Goal: Task Accomplishment & Management: Manage account settings

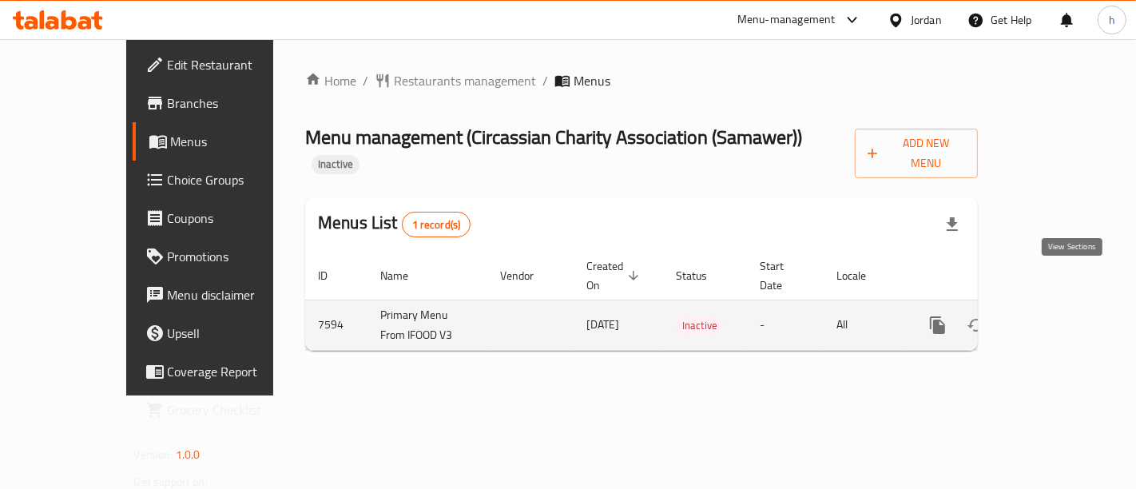
click at [1062, 315] on icon "enhanced table" at bounding box center [1052, 324] width 19 height 19
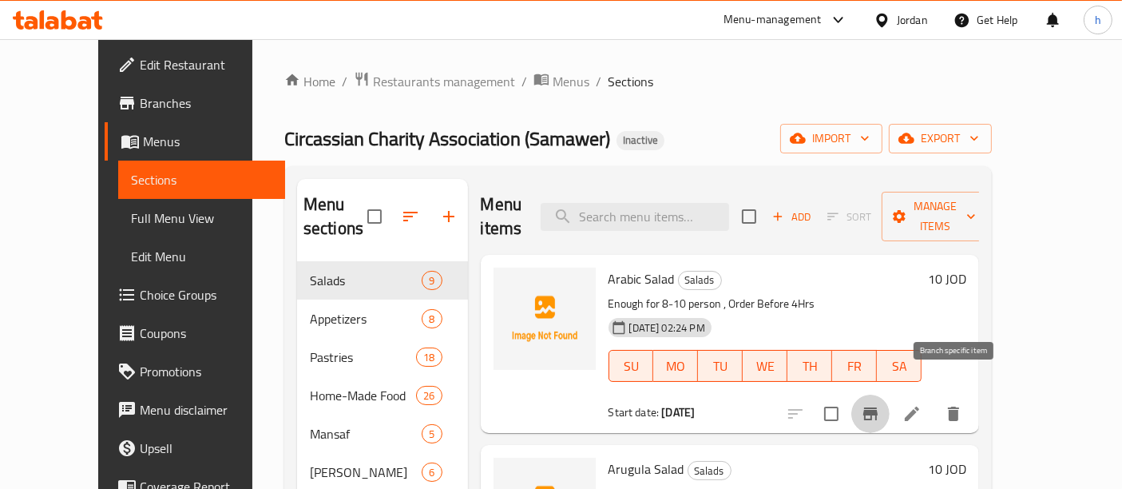
click at [880, 404] on icon "Branch-specific-item" at bounding box center [870, 413] width 19 height 19
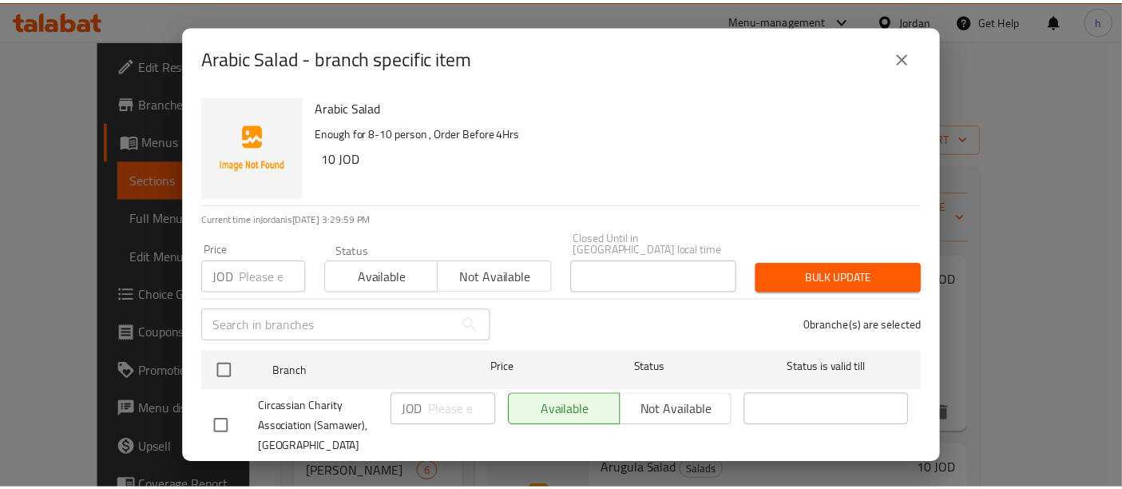
scroll to position [30, 0]
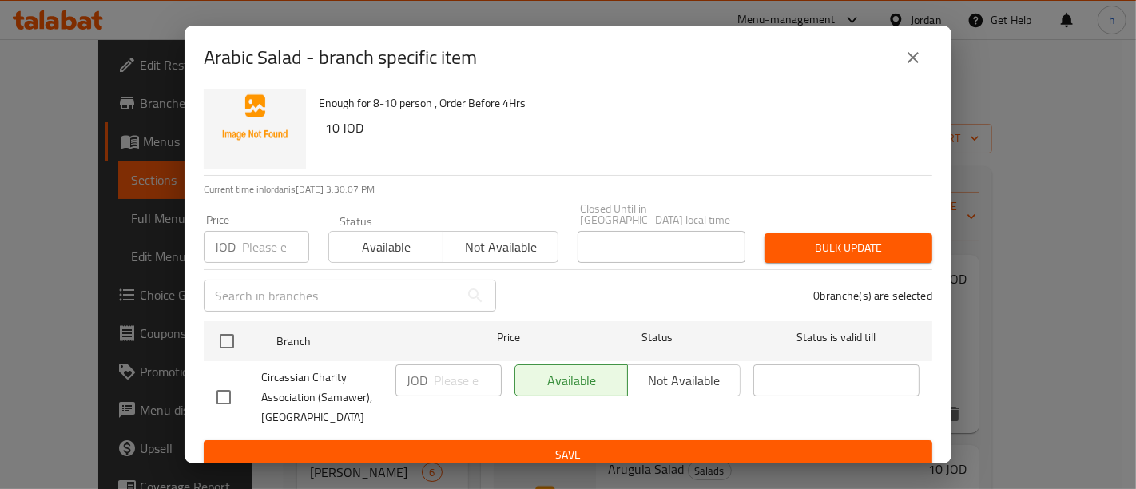
click at [223, 387] on input "checkbox" at bounding box center [224, 397] width 34 height 34
checkbox input "true"
click at [455, 378] on input "number" at bounding box center [468, 380] width 68 height 32
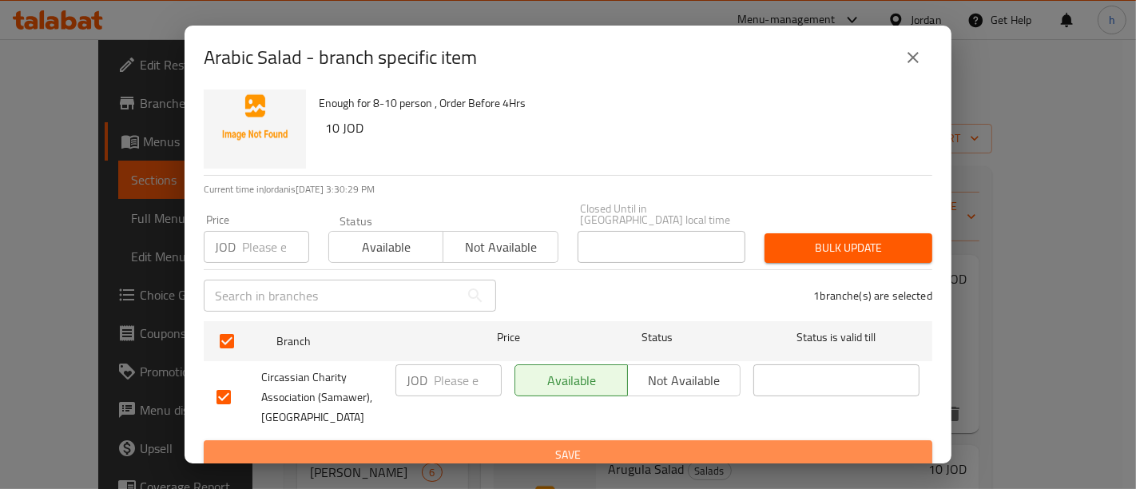
click at [704, 448] on span "Save" at bounding box center [567, 455] width 703 height 20
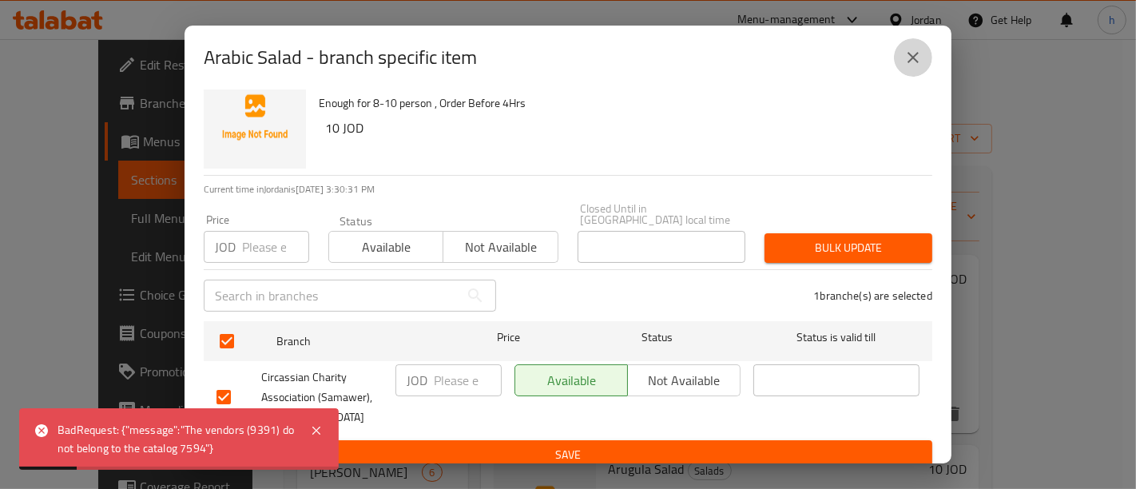
click at [898, 67] on button "close" at bounding box center [913, 57] width 38 height 38
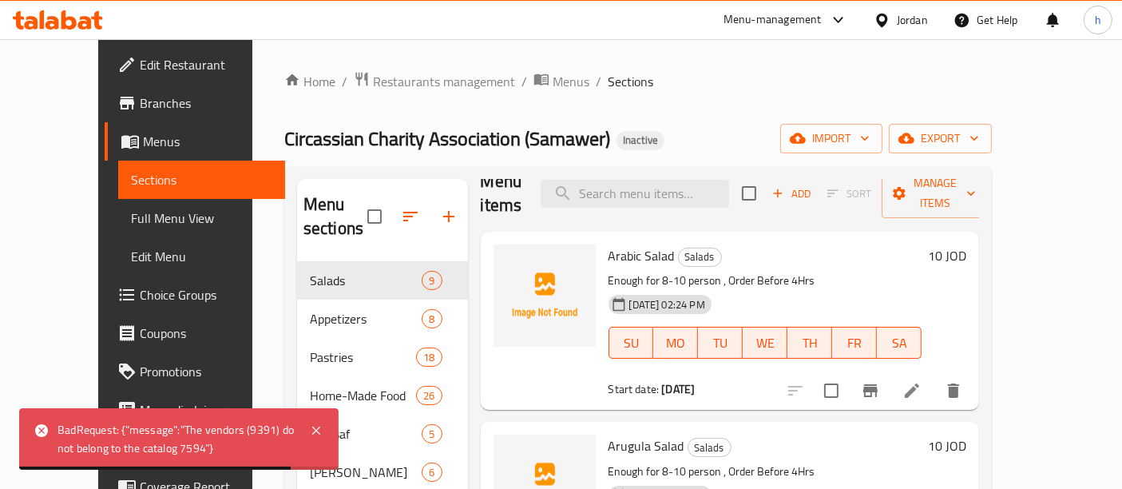
scroll to position [0, 0]
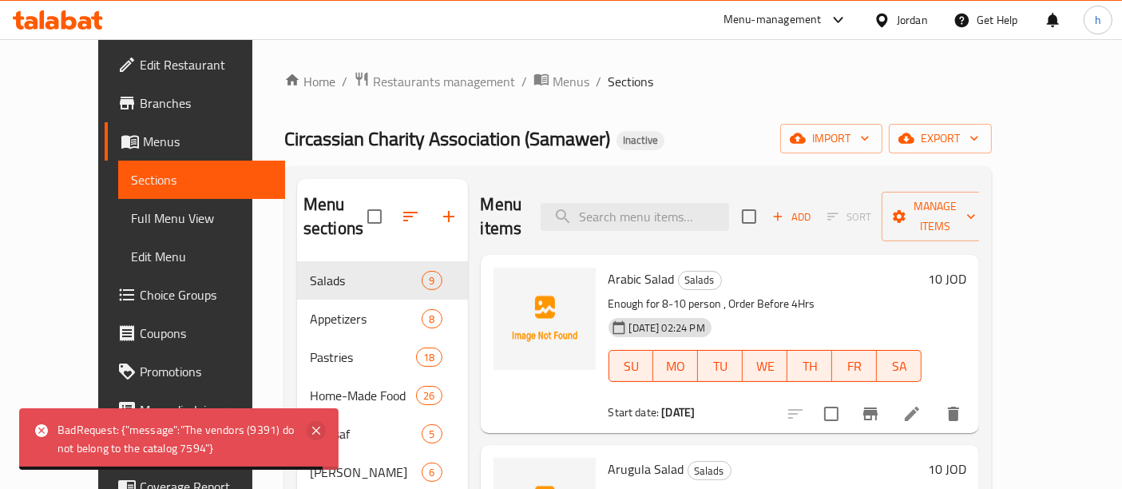
click at [316, 430] on icon at bounding box center [316, 430] width 8 height 8
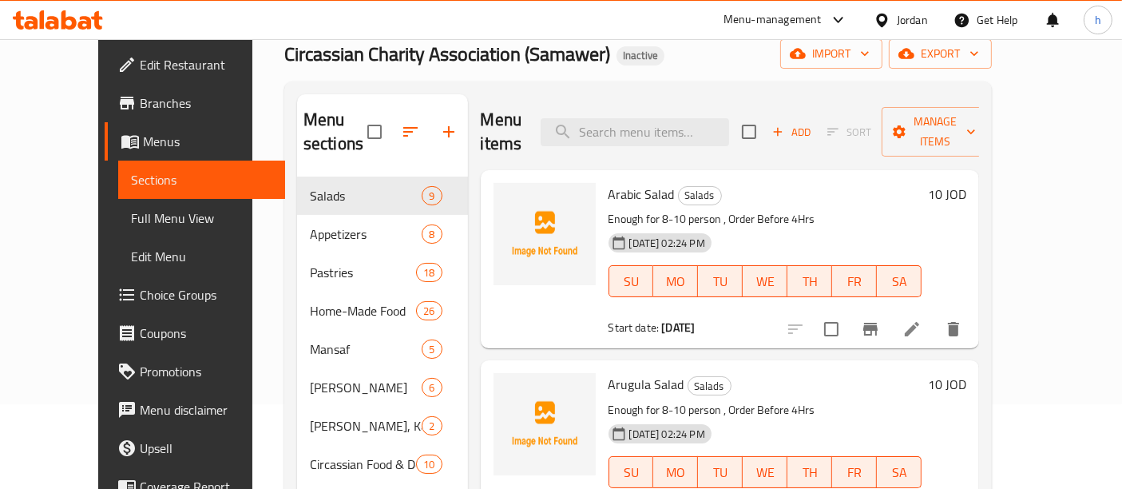
scroll to position [223, 0]
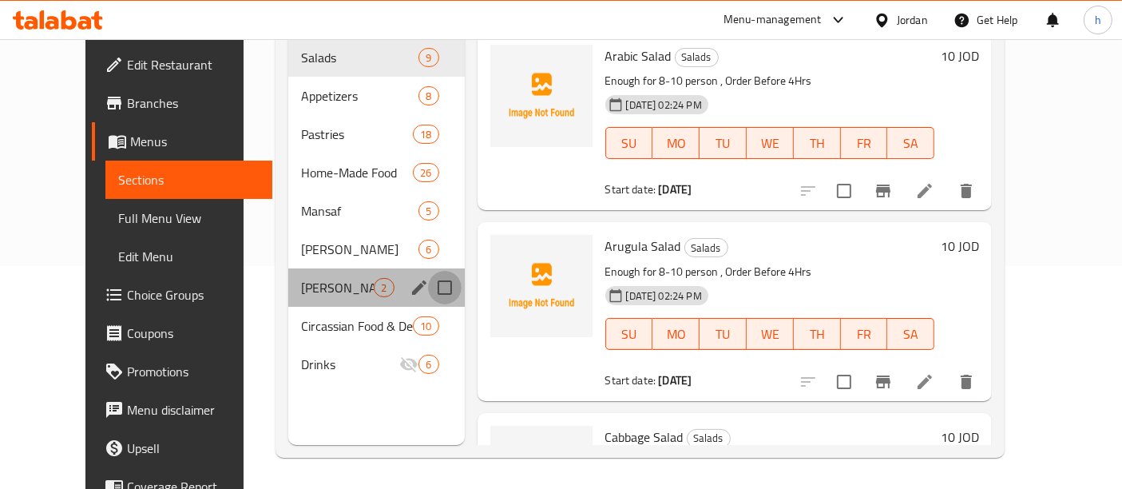
click at [435, 271] on input "Menu sections" at bounding box center [445, 288] width 34 height 34
checkbox input "true"
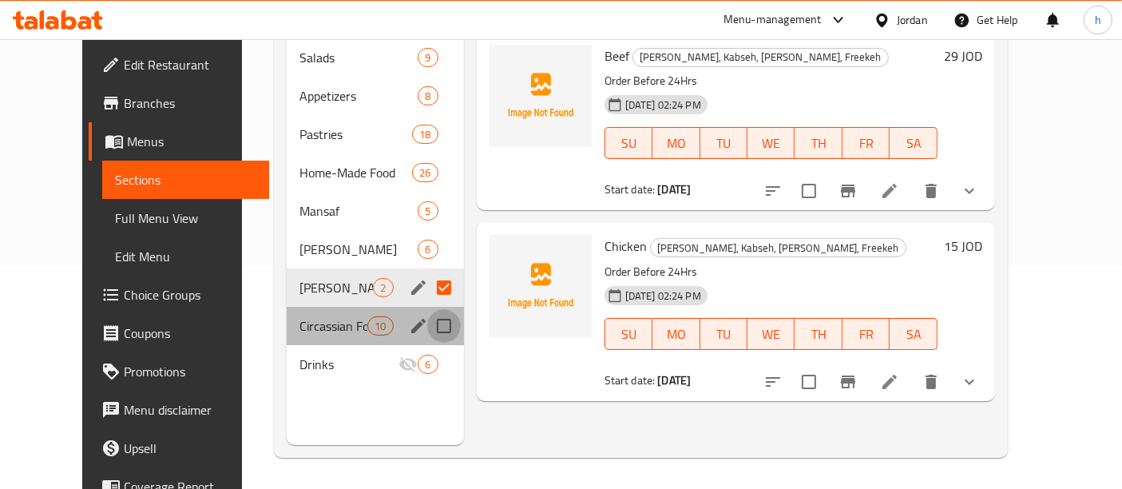
click at [430, 316] on input "Menu sections" at bounding box center [444, 326] width 34 height 34
checkbox input "true"
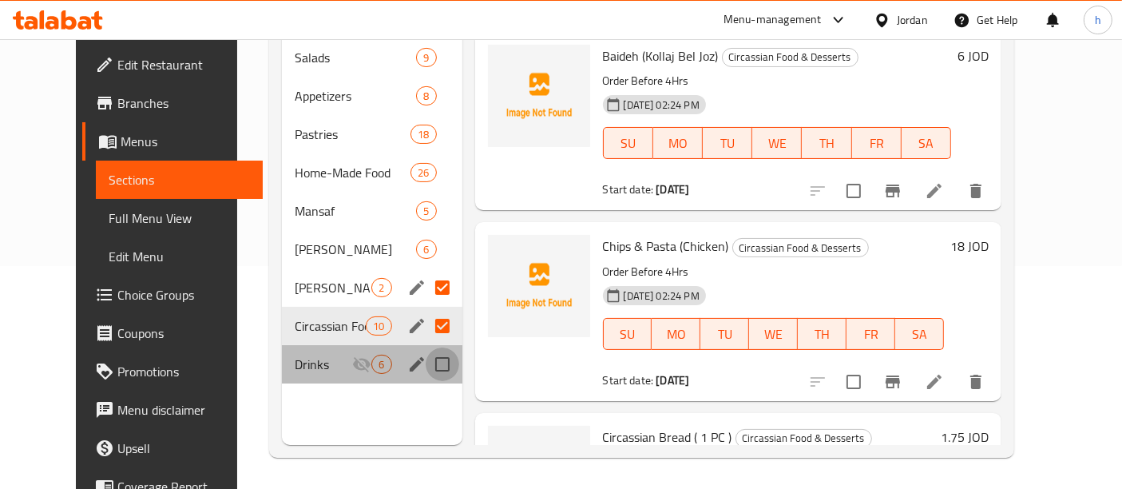
click at [434, 352] on input "Menu sections" at bounding box center [443, 364] width 34 height 34
checkbox input "true"
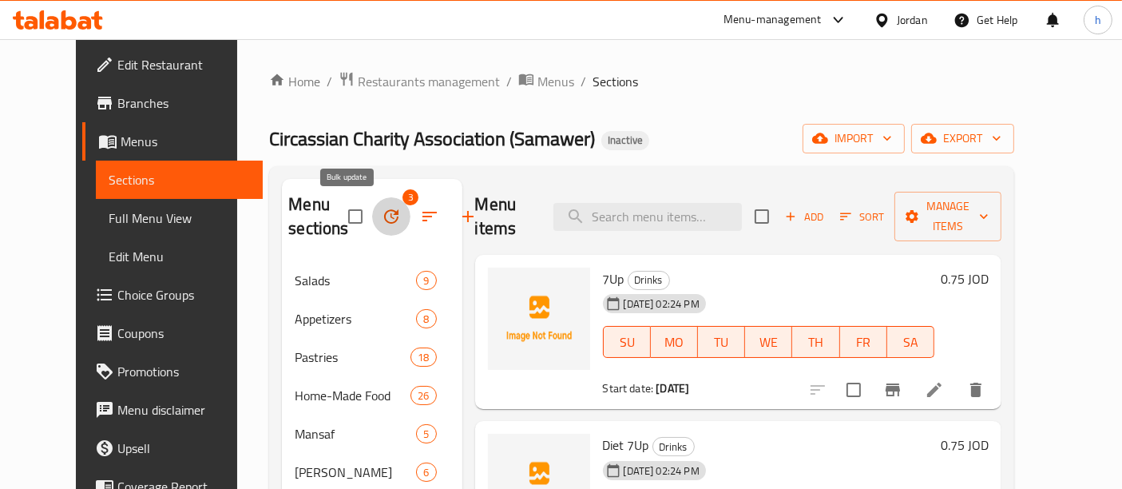
click at [382, 208] on icon "button" at bounding box center [391, 216] width 19 height 19
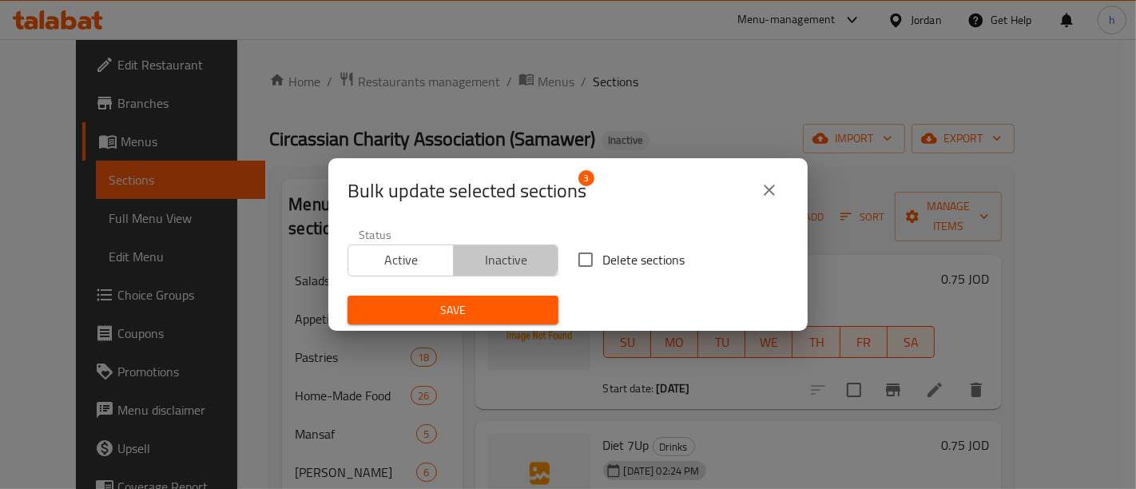
click at [490, 256] on span "Inactive" at bounding box center [506, 259] width 93 height 23
click at [767, 197] on icon "close" at bounding box center [769, 189] width 19 height 19
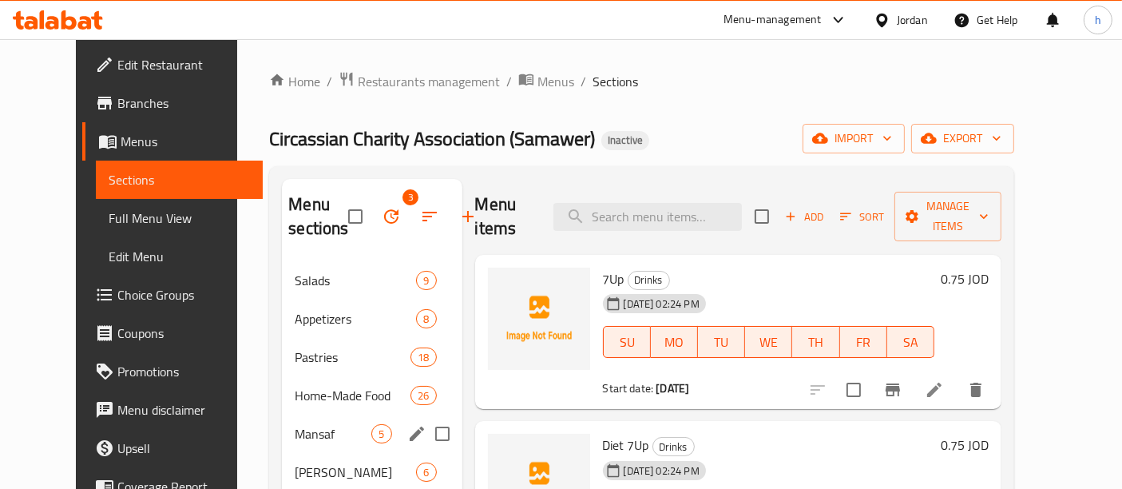
scroll to position [223, 0]
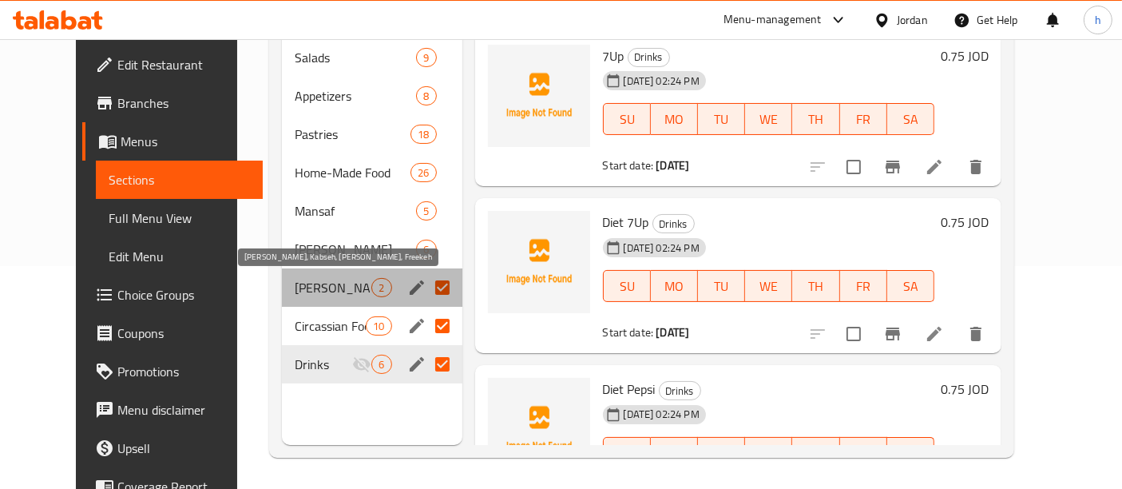
click at [311, 291] on span "[PERSON_NAME], Kabseh, [PERSON_NAME], Freekeh" at bounding box center [333, 287] width 77 height 19
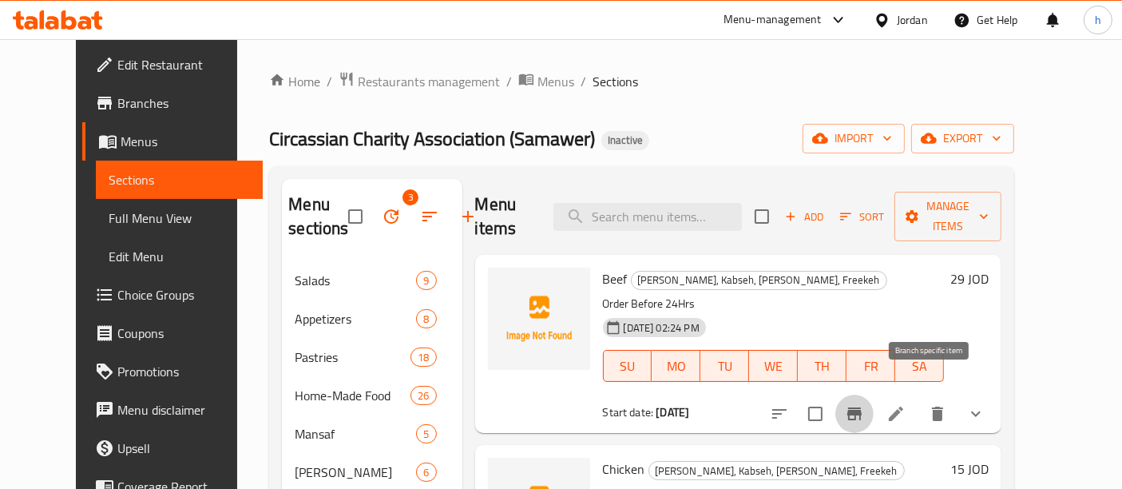
click at [874, 406] on button "Branch-specific-item" at bounding box center [854, 414] width 38 height 38
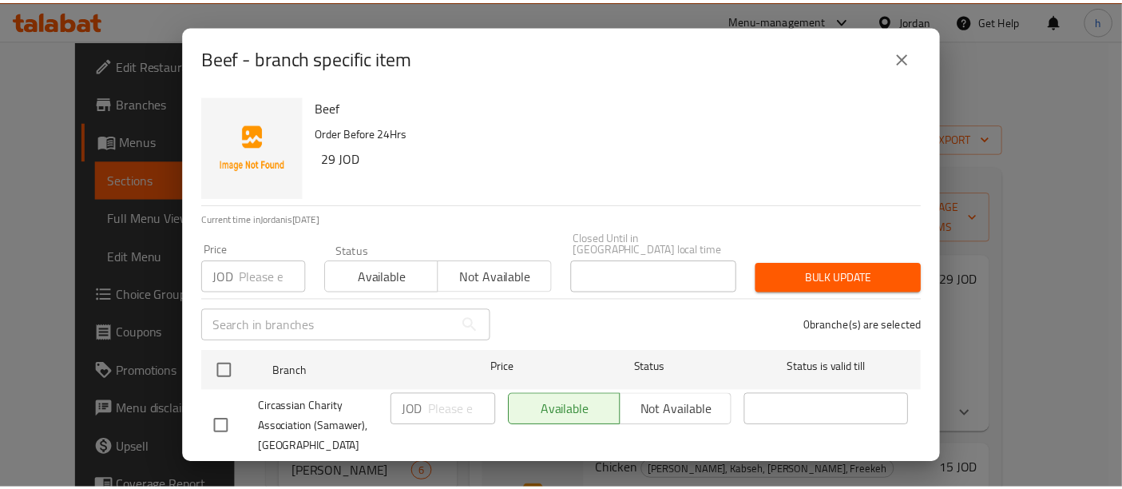
scroll to position [30, 0]
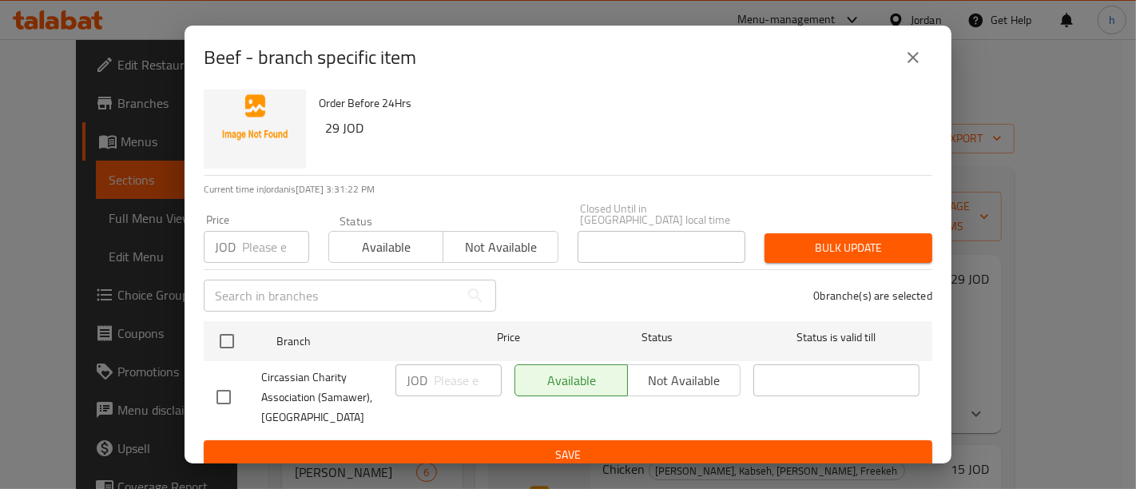
click at [662, 382] on div "Available Not available" at bounding box center [627, 380] width 226 height 32
click at [663, 375] on div "Available Not available" at bounding box center [627, 380] width 226 height 32
click at [662, 366] on div "Available Not available" at bounding box center [627, 380] width 226 height 32
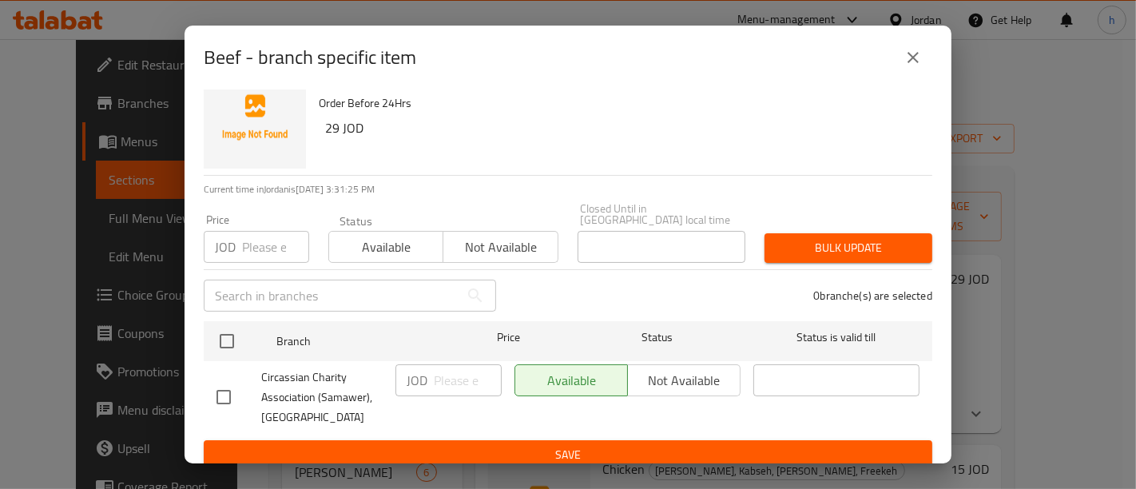
click at [228, 380] on input "checkbox" at bounding box center [224, 397] width 34 height 34
checkbox input "true"
click at [684, 369] on span "Not available" at bounding box center [684, 380] width 100 height 23
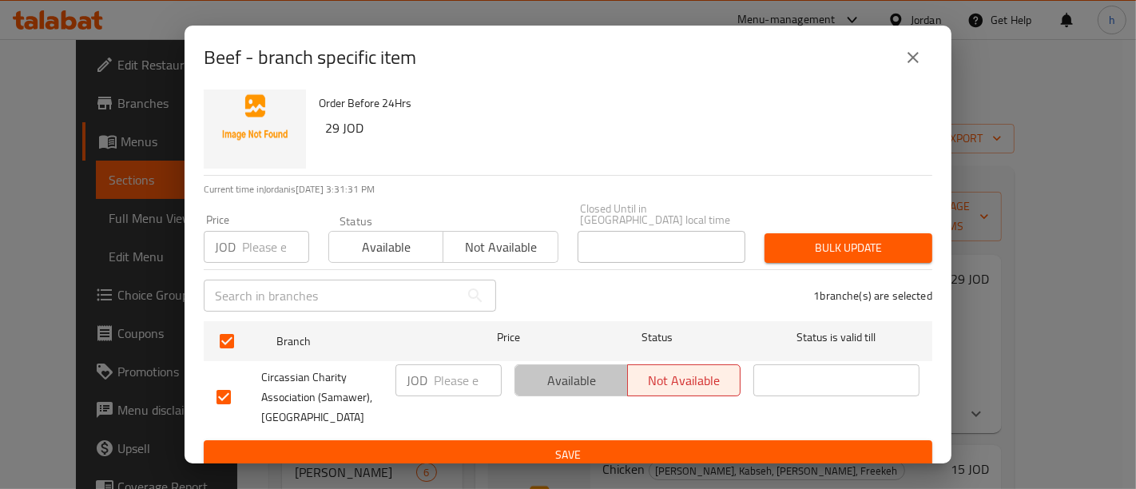
click at [580, 369] on span "Available" at bounding box center [572, 380] width 100 height 23
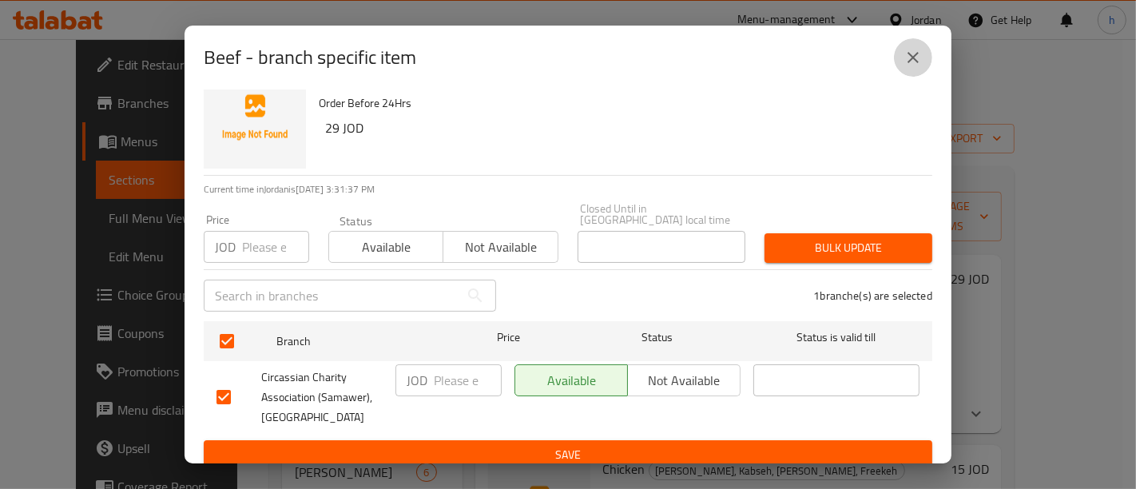
click at [910, 61] on icon "close" at bounding box center [912, 57] width 19 height 19
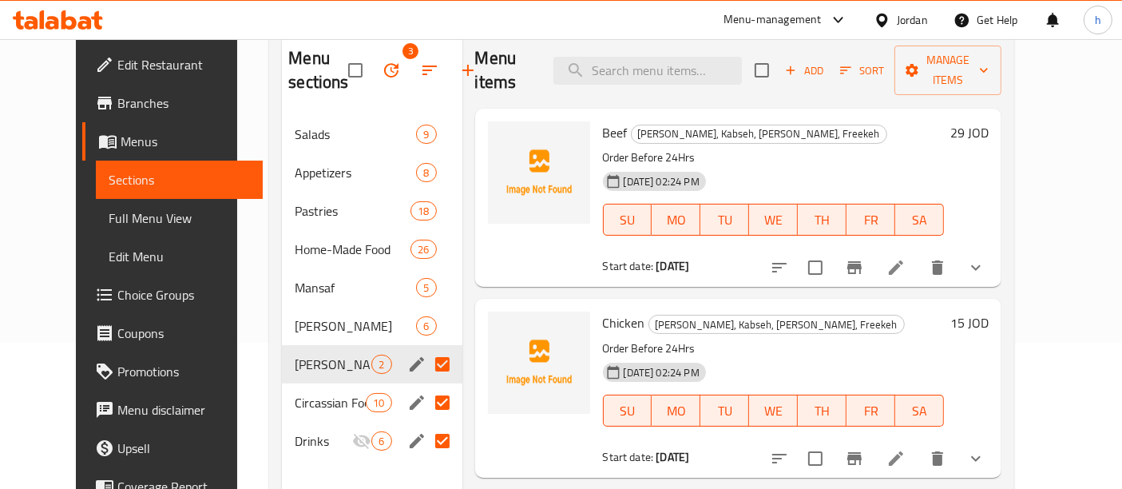
scroll to position [148, 0]
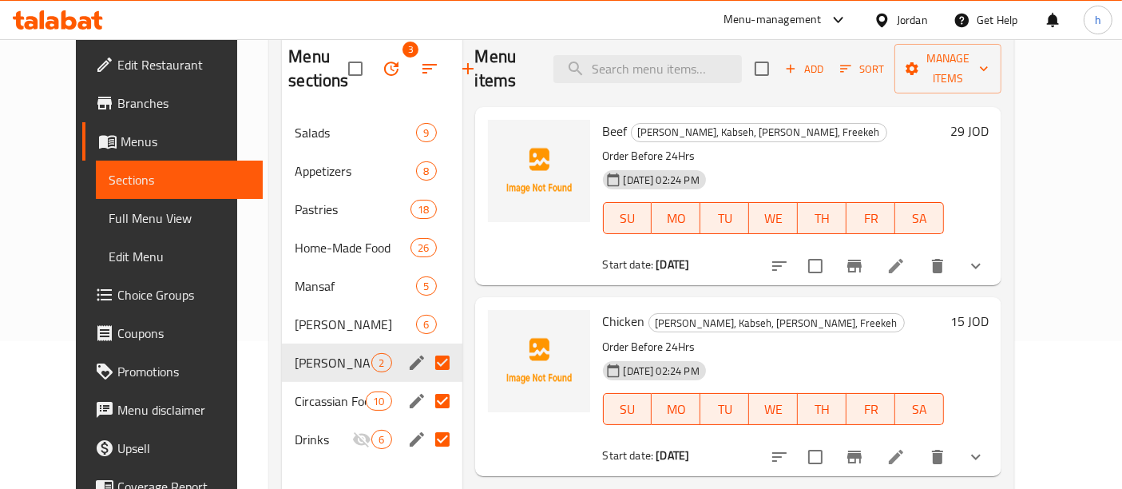
click at [426, 357] on input "Menu sections" at bounding box center [443, 363] width 34 height 34
checkbox input "false"
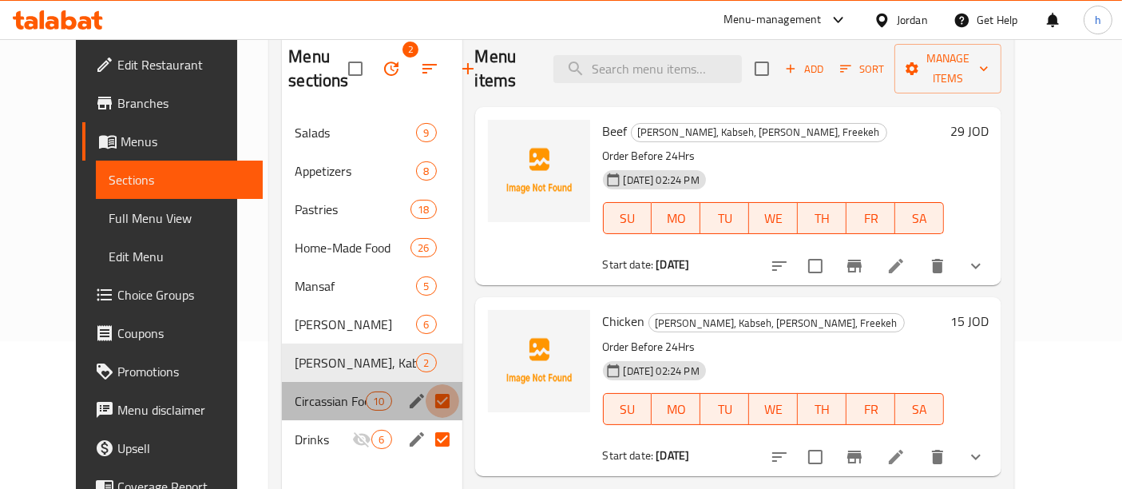
click at [426, 393] on input "Menu sections" at bounding box center [443, 401] width 34 height 34
checkbox input "false"
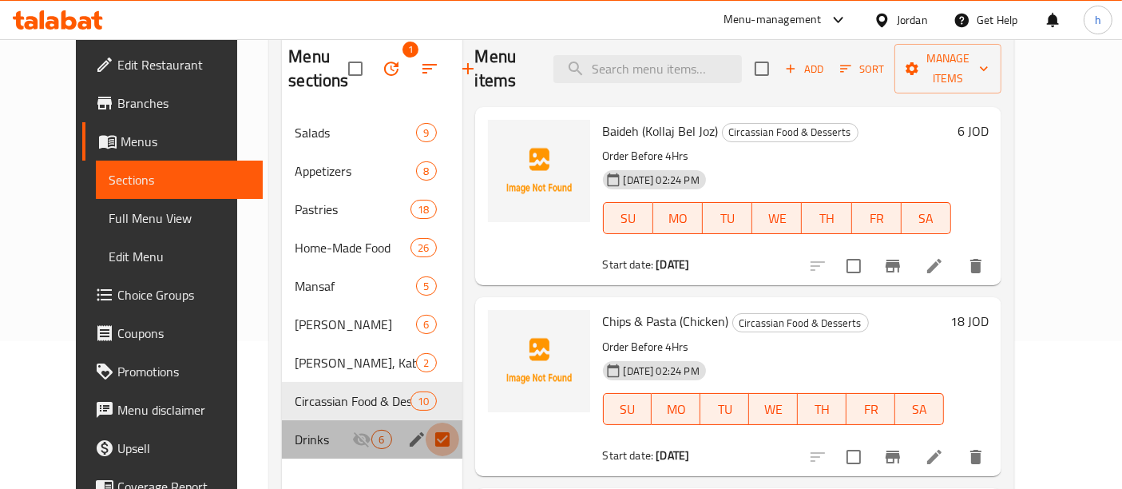
click at [426, 431] on input "Menu sections" at bounding box center [443, 439] width 34 height 34
checkbox input "false"
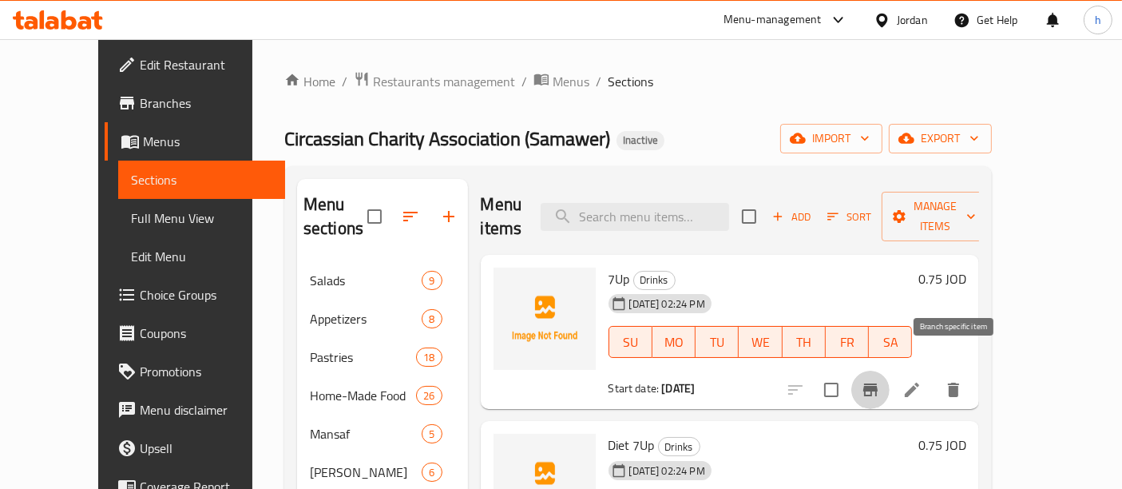
click at [878, 383] on icon "Branch-specific-item" at bounding box center [870, 389] width 14 height 13
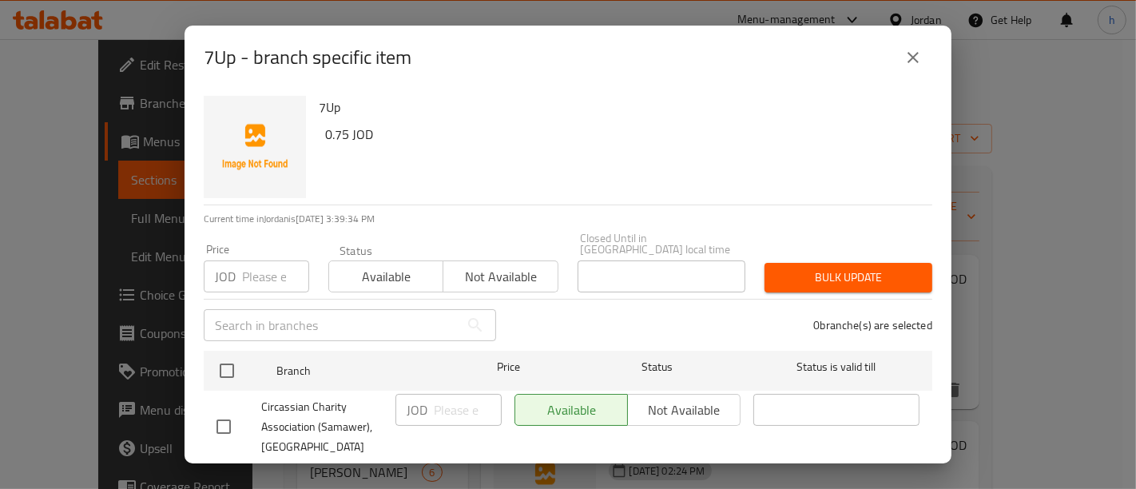
click at [224, 418] on input "checkbox" at bounding box center [224, 427] width 34 height 34
checkbox input "true"
click at [458, 400] on input "number" at bounding box center [468, 410] width 68 height 32
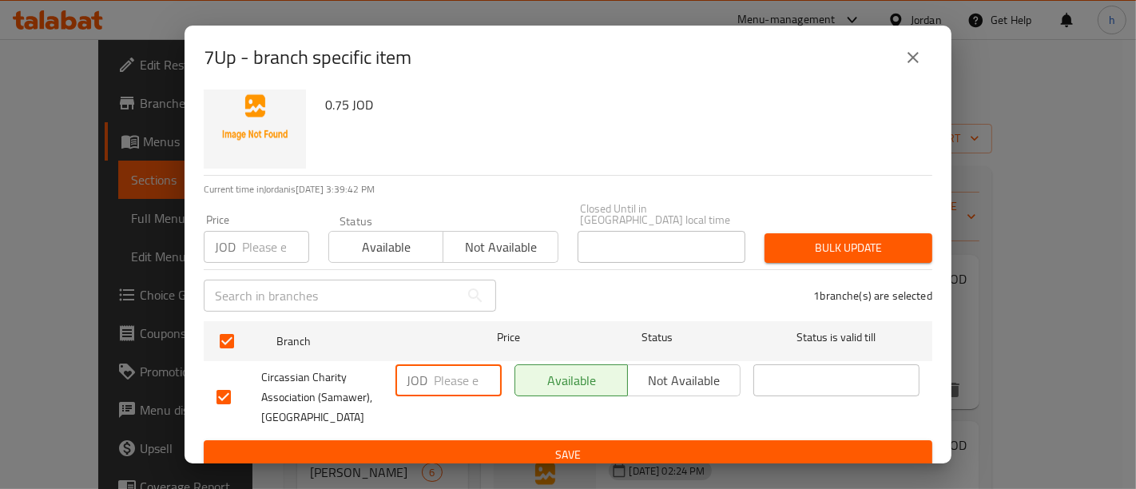
click at [447, 367] on input "number" at bounding box center [468, 380] width 68 height 32
type input "100"
click at [901, 56] on button "close" at bounding box center [913, 57] width 38 height 38
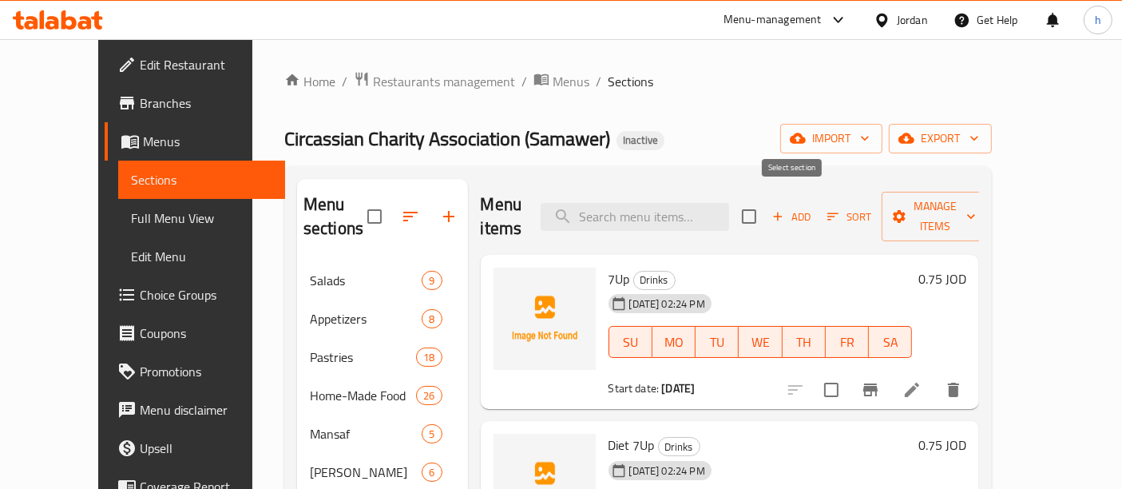
click at [766, 200] on input "checkbox" at bounding box center [749, 217] width 34 height 34
checkbox input "true"
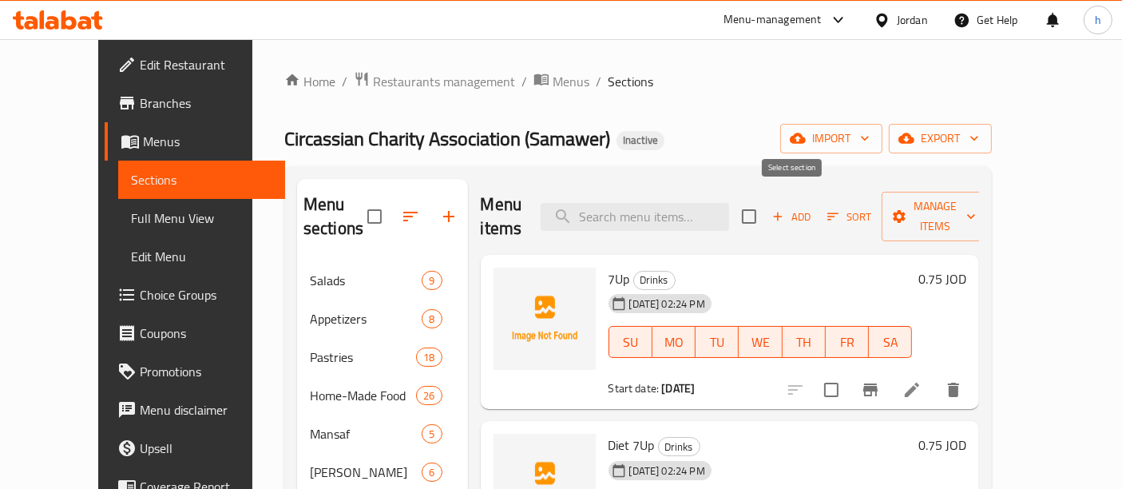
checkbox input "true"
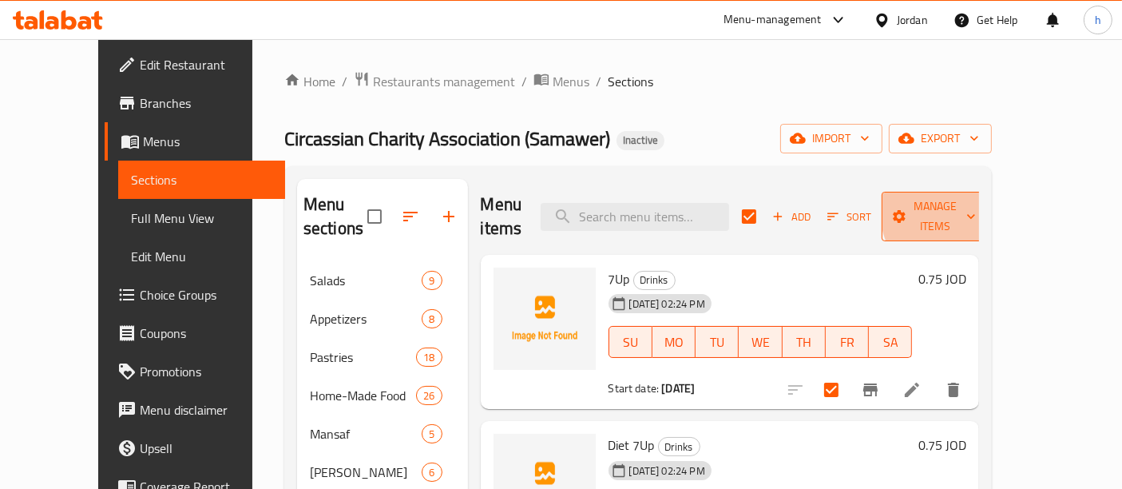
click at [976, 208] on span "Manage items" at bounding box center [934, 216] width 81 height 40
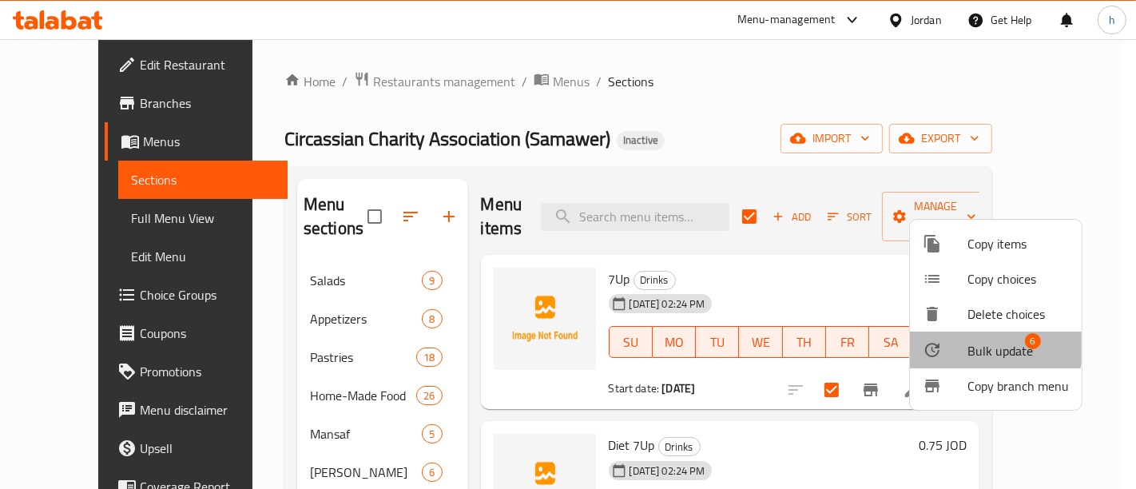
click at [958, 340] on div at bounding box center [944, 349] width 45 height 19
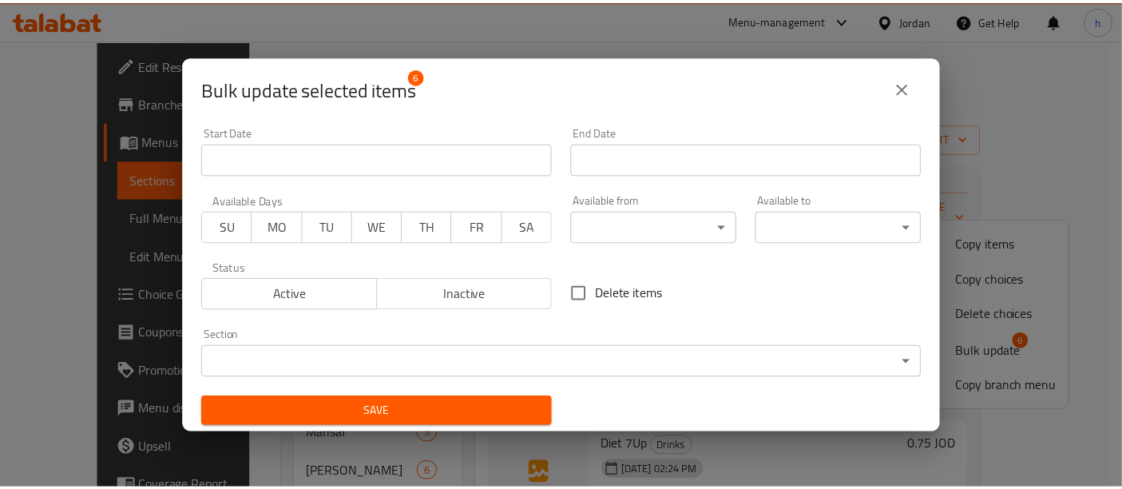
scroll to position [1, 0]
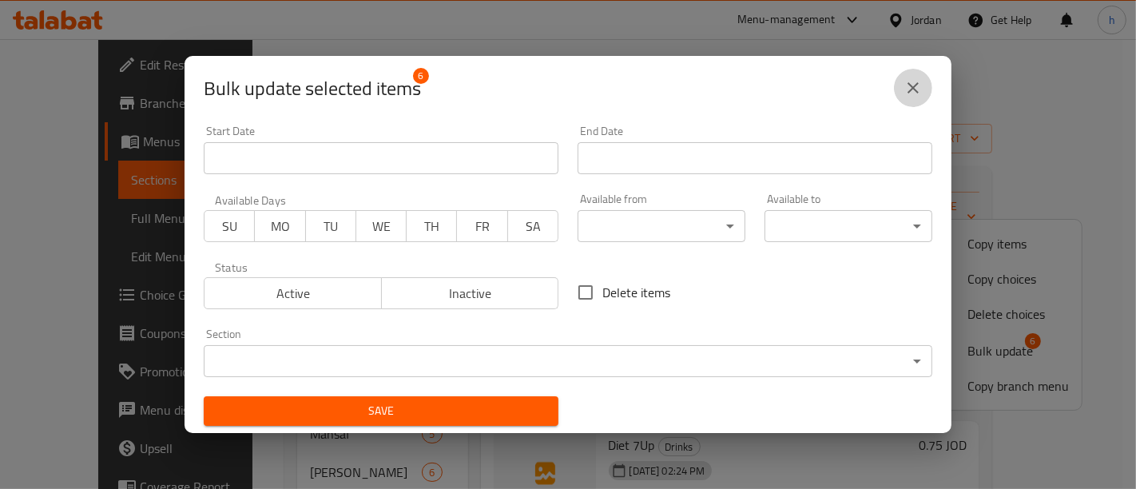
click at [902, 89] on button "close" at bounding box center [913, 88] width 38 height 38
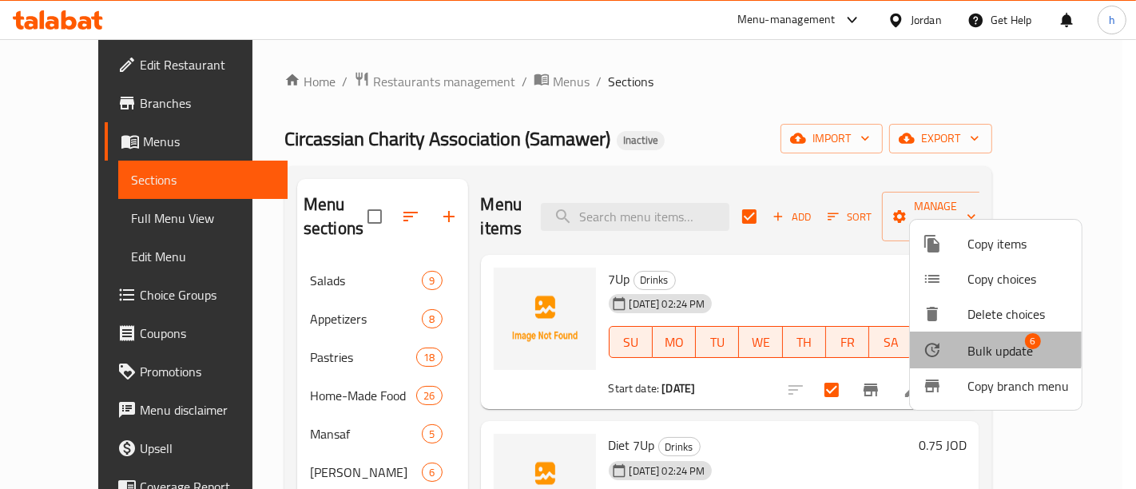
click at [969, 341] on span "Bulk update" at bounding box center [999, 350] width 65 height 19
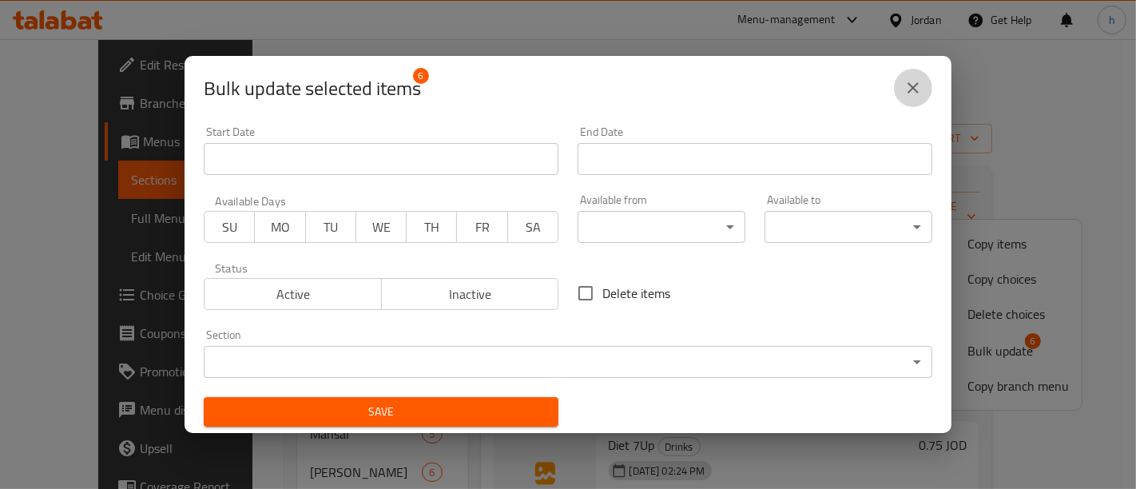
click at [914, 85] on icon "close" at bounding box center [912, 87] width 11 height 11
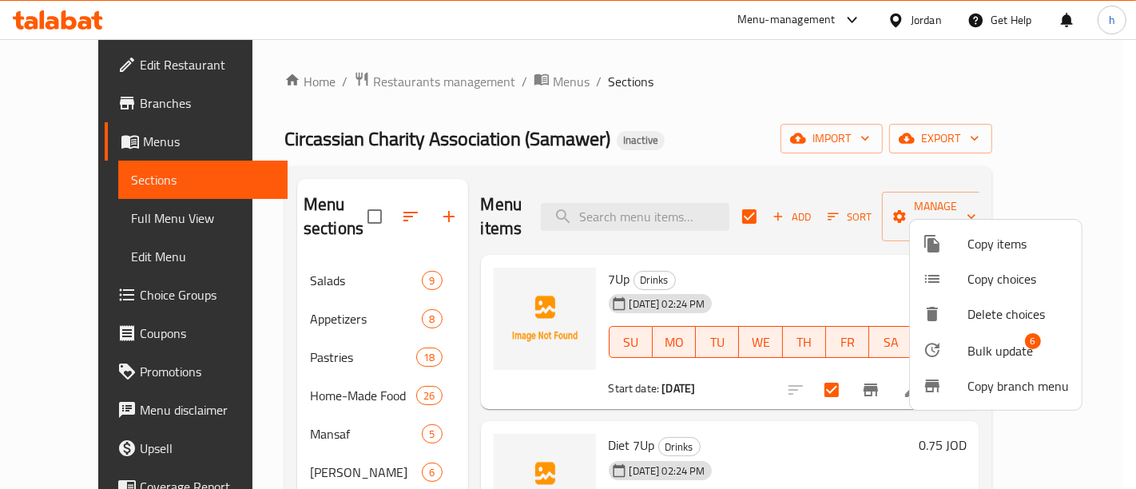
click at [698, 126] on div at bounding box center [568, 244] width 1136 height 489
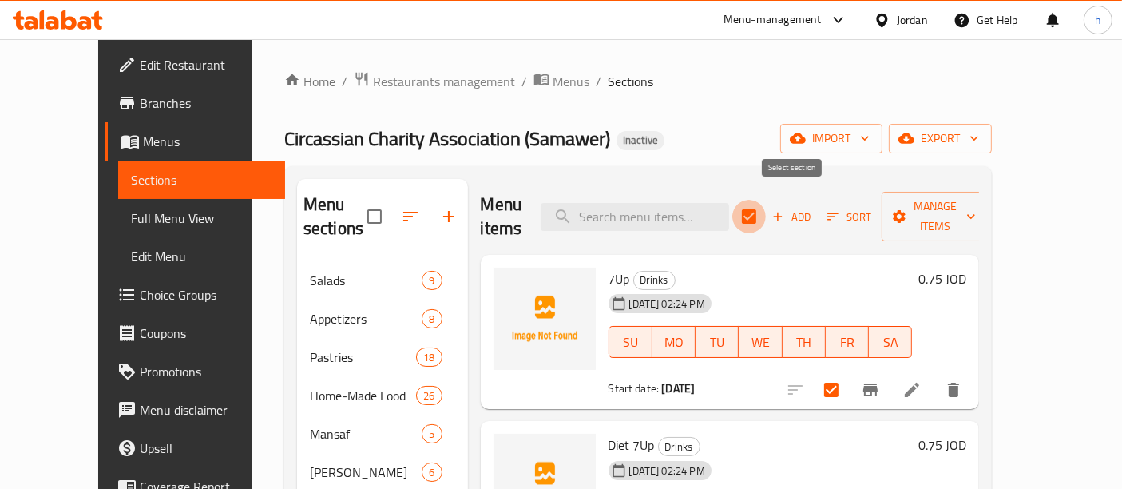
click at [766, 204] on input "checkbox" at bounding box center [749, 217] width 34 height 34
checkbox input "false"
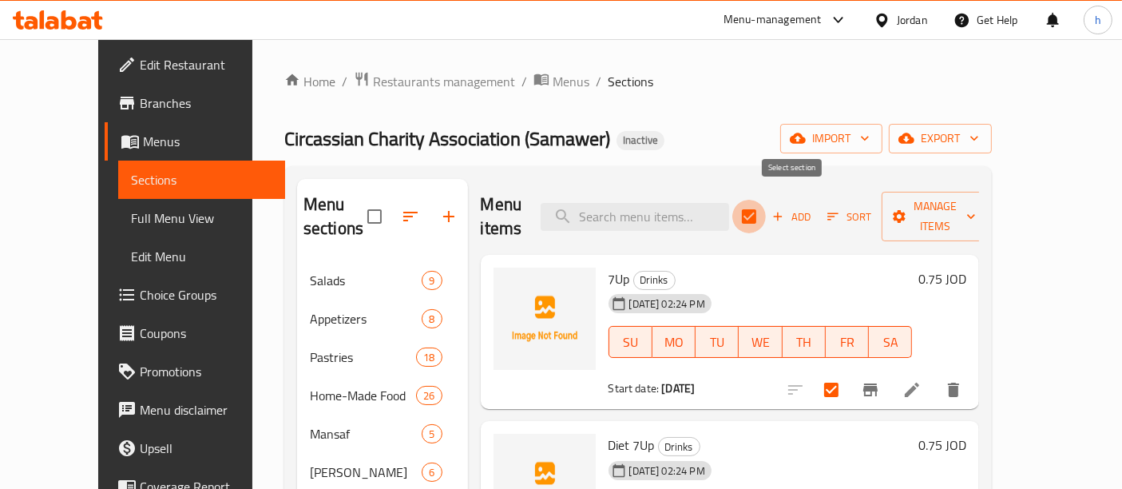
checkbox input "false"
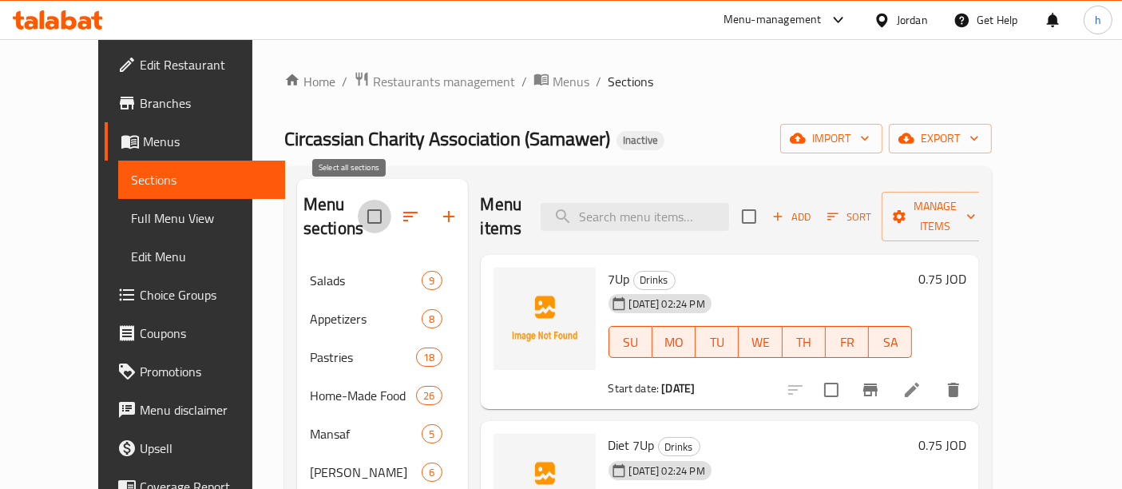
click at [358, 207] on input "checkbox" at bounding box center [375, 217] width 34 height 34
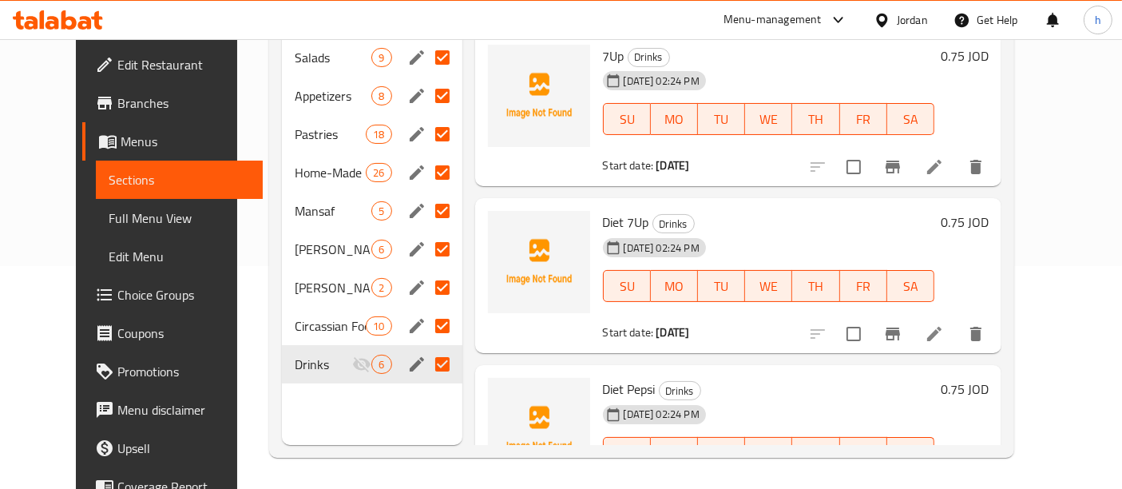
scroll to position [0, 0]
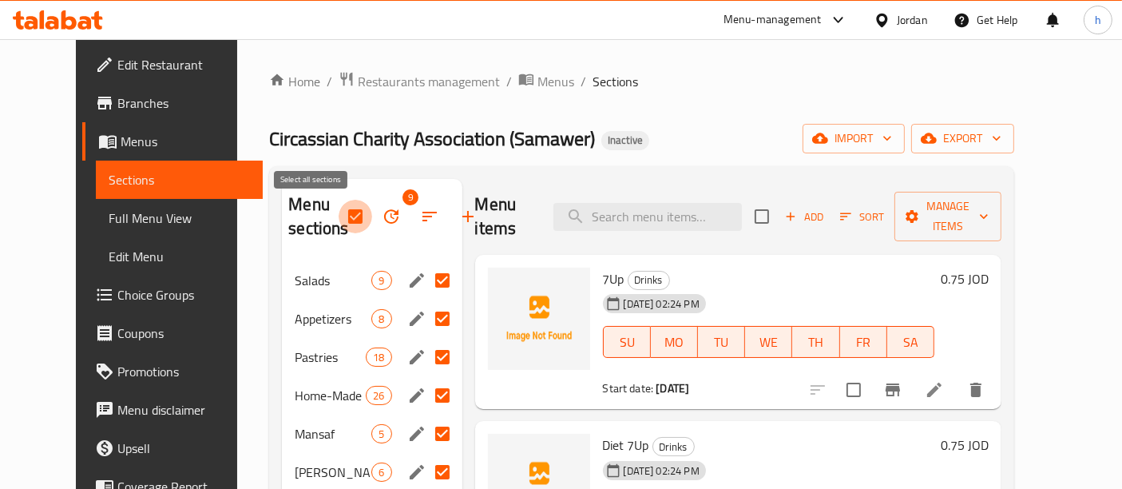
click at [339, 212] on input "checkbox" at bounding box center [356, 217] width 34 height 34
checkbox input "false"
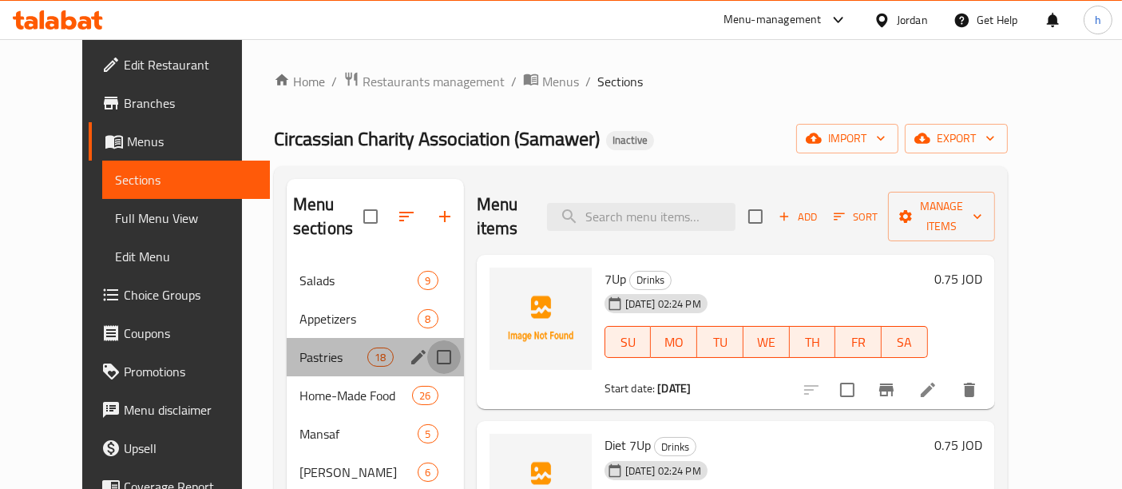
click at [429, 340] on input "Menu sections" at bounding box center [444, 357] width 34 height 34
checkbox input "true"
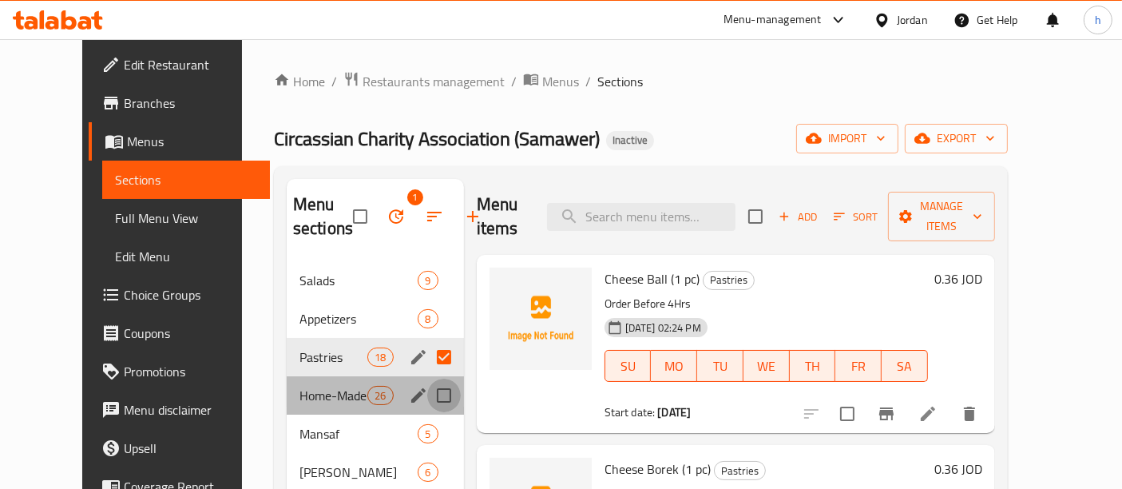
click at [427, 384] on input "Menu sections" at bounding box center [444, 396] width 34 height 34
checkbox input "true"
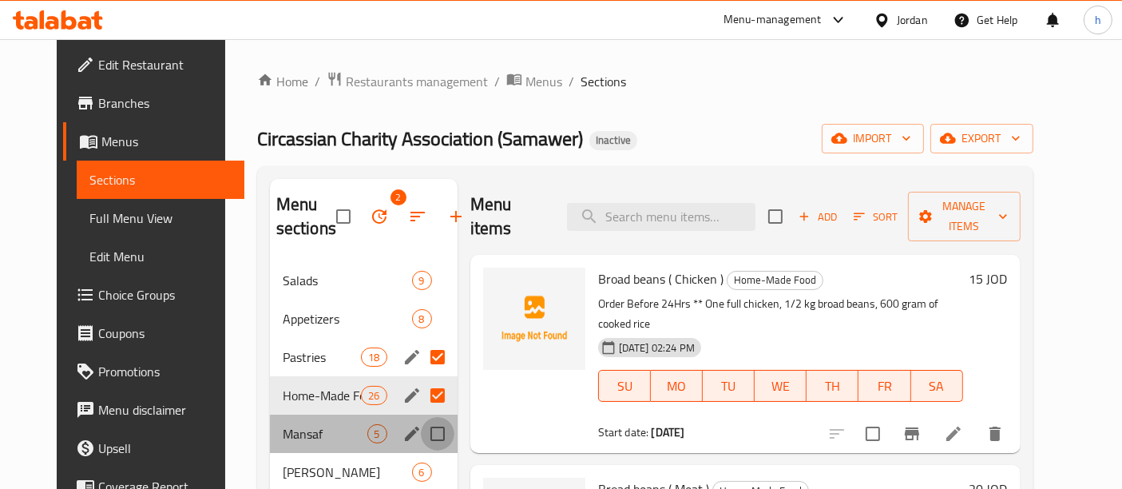
click at [425, 430] on input "Menu sections" at bounding box center [438, 434] width 34 height 34
checkbox input "true"
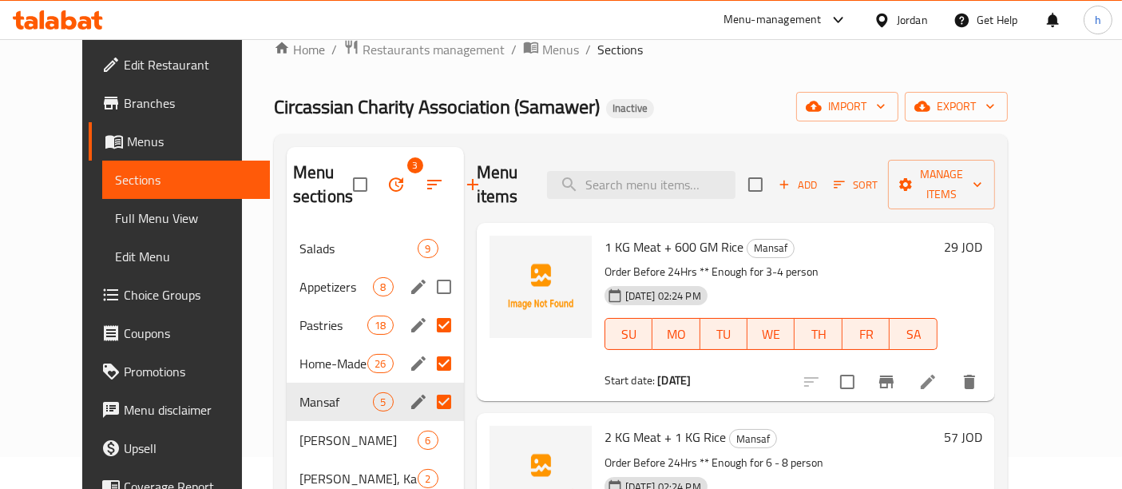
scroll to position [4, 0]
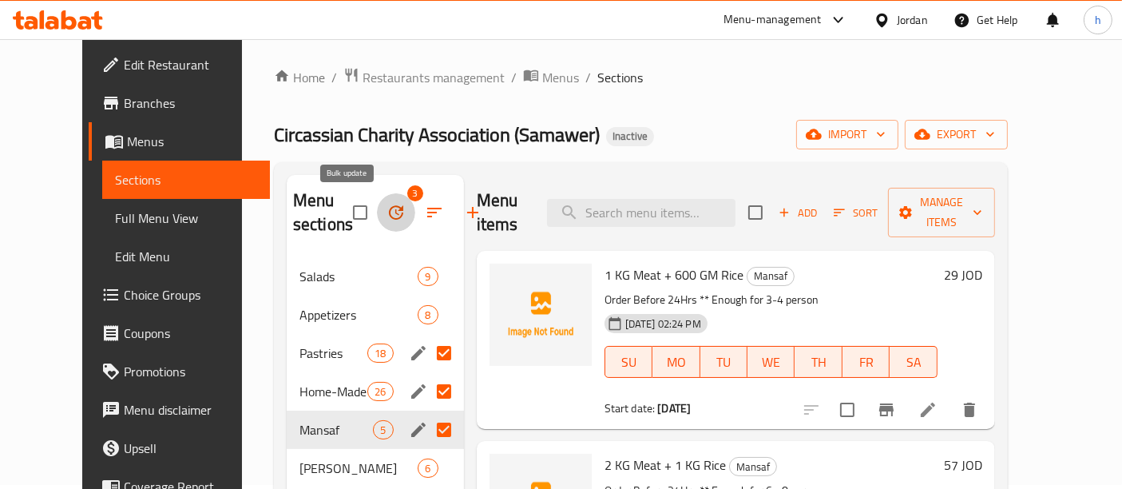
click at [387, 212] on icon "button" at bounding box center [396, 212] width 19 height 19
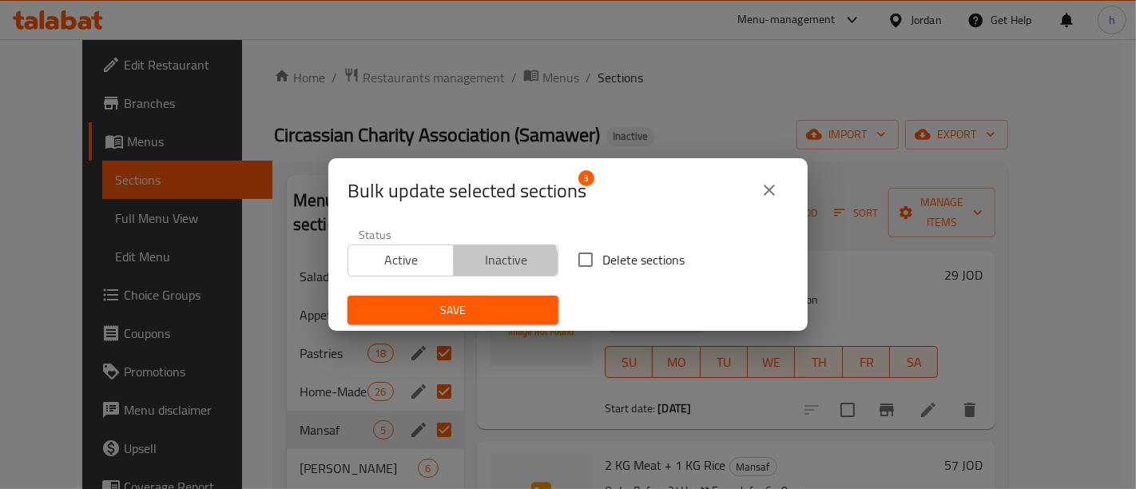
click at [483, 264] on span "Inactive" at bounding box center [506, 259] width 93 height 23
click at [768, 193] on icon "close" at bounding box center [769, 189] width 19 height 19
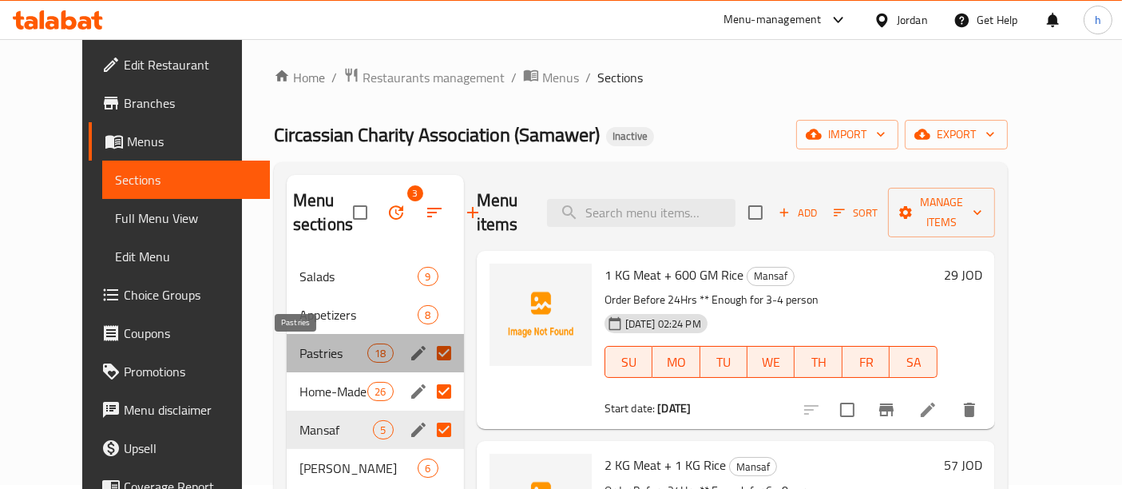
click at [299, 355] on span "Pastries" at bounding box center [333, 352] width 68 height 19
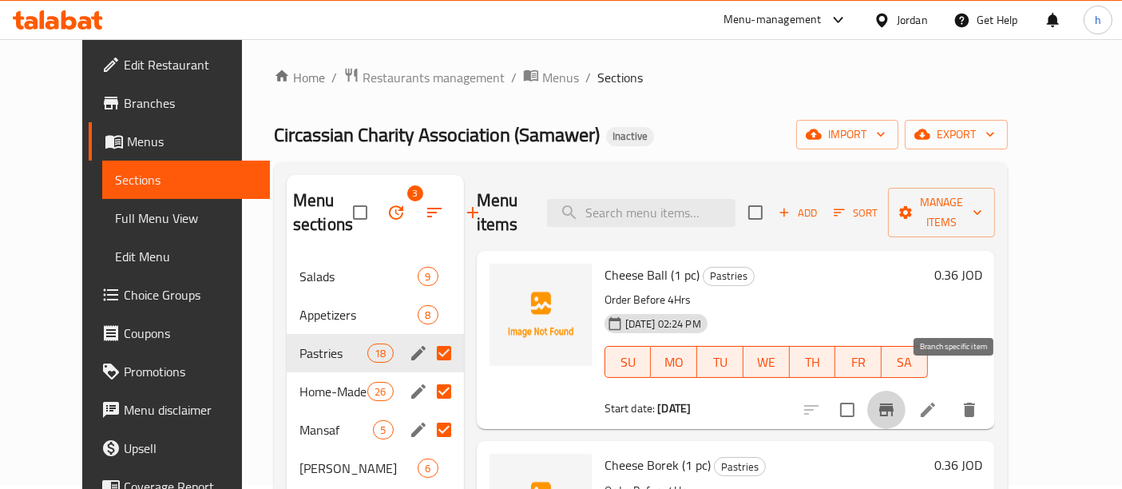
click at [894, 403] on icon "Branch-specific-item" at bounding box center [886, 409] width 14 height 13
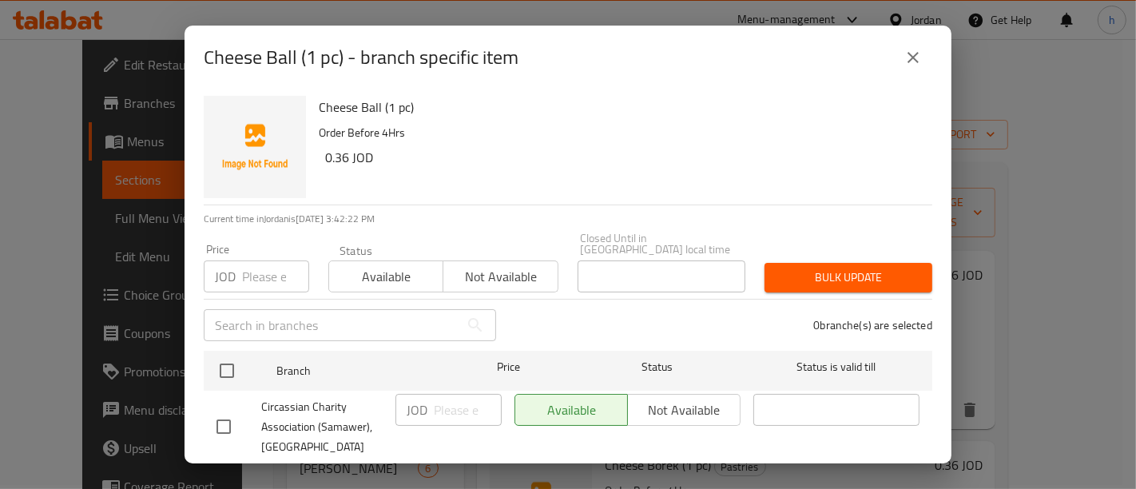
click at [225, 421] on input "checkbox" at bounding box center [224, 427] width 34 height 34
checkbox input "true"
click at [916, 64] on icon "close" at bounding box center [912, 57] width 19 height 19
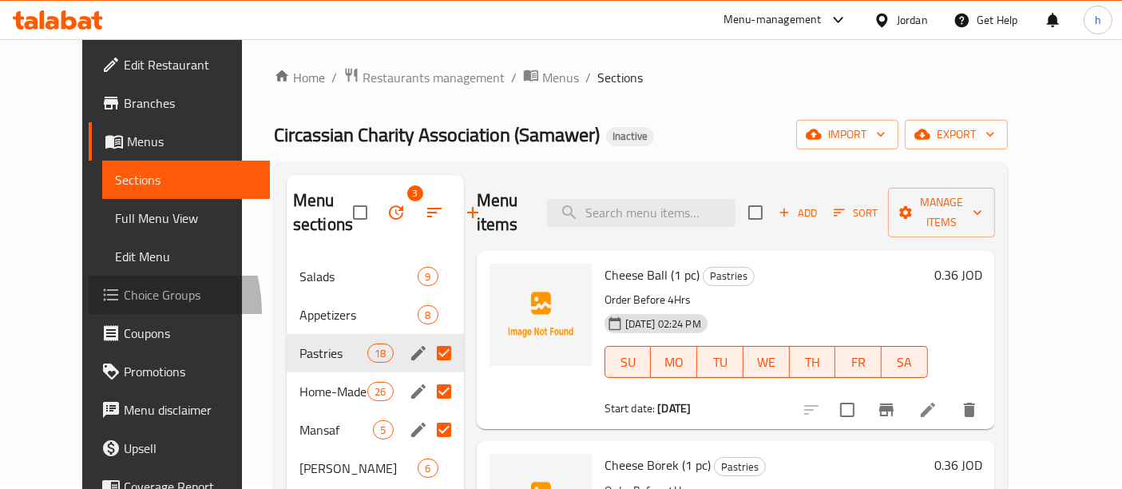
click at [89, 311] on link "Choice Groups" at bounding box center [179, 295] width 181 height 38
